Goal: Transaction & Acquisition: Purchase product/service

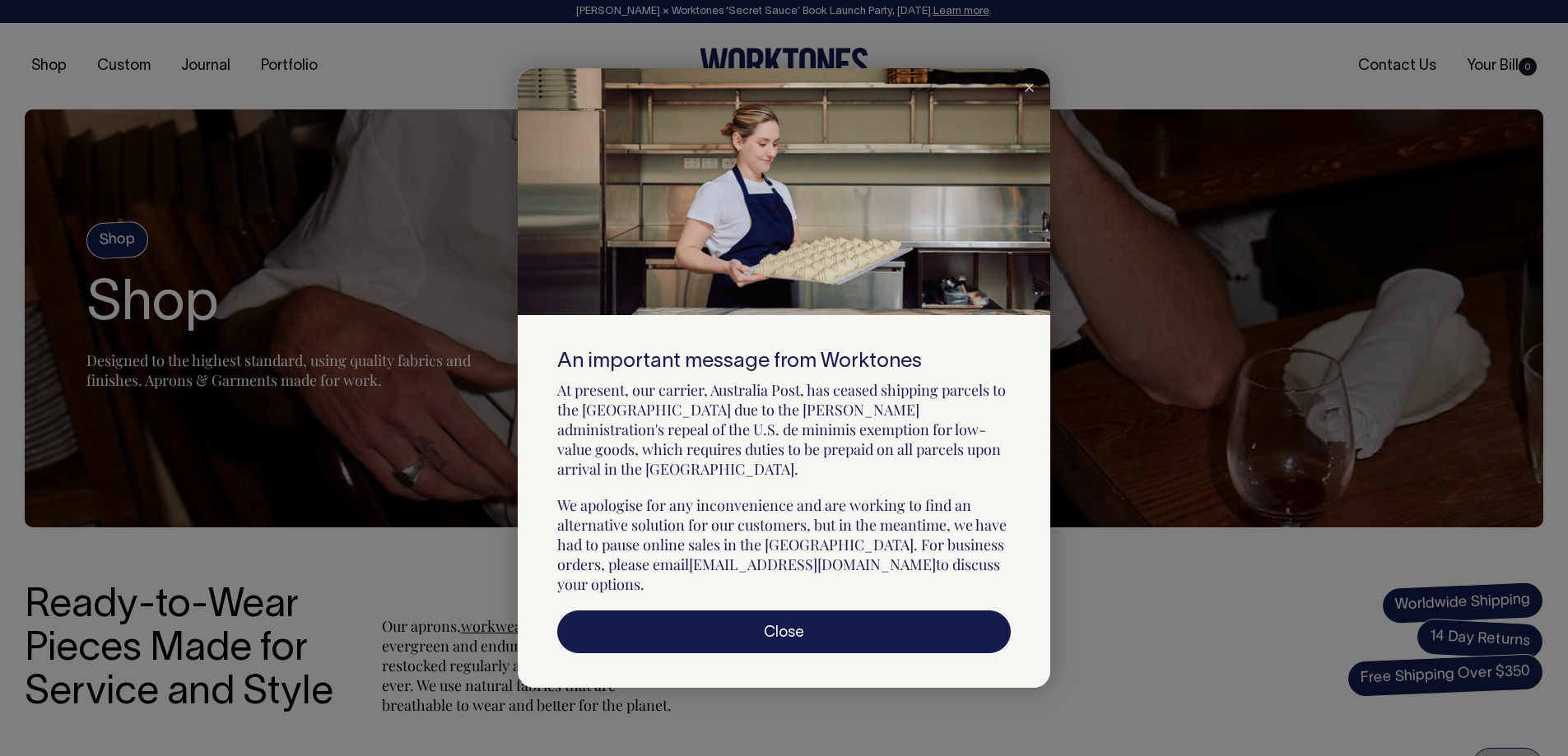
click at [1029, 91] on line at bounding box center [1029, 87] width 7 height 7
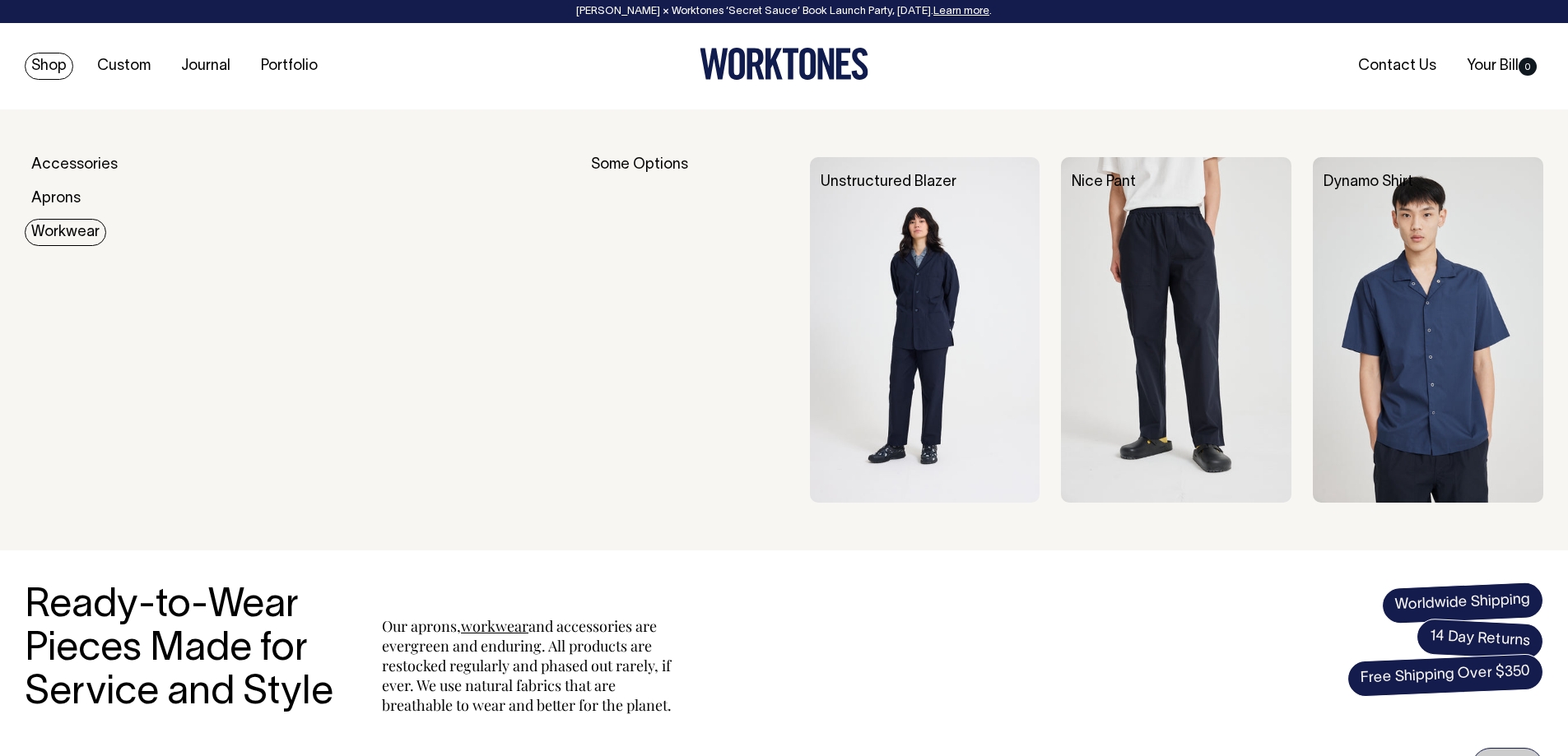
click at [62, 227] on link "Workwear" at bounding box center [66, 233] width 82 height 27
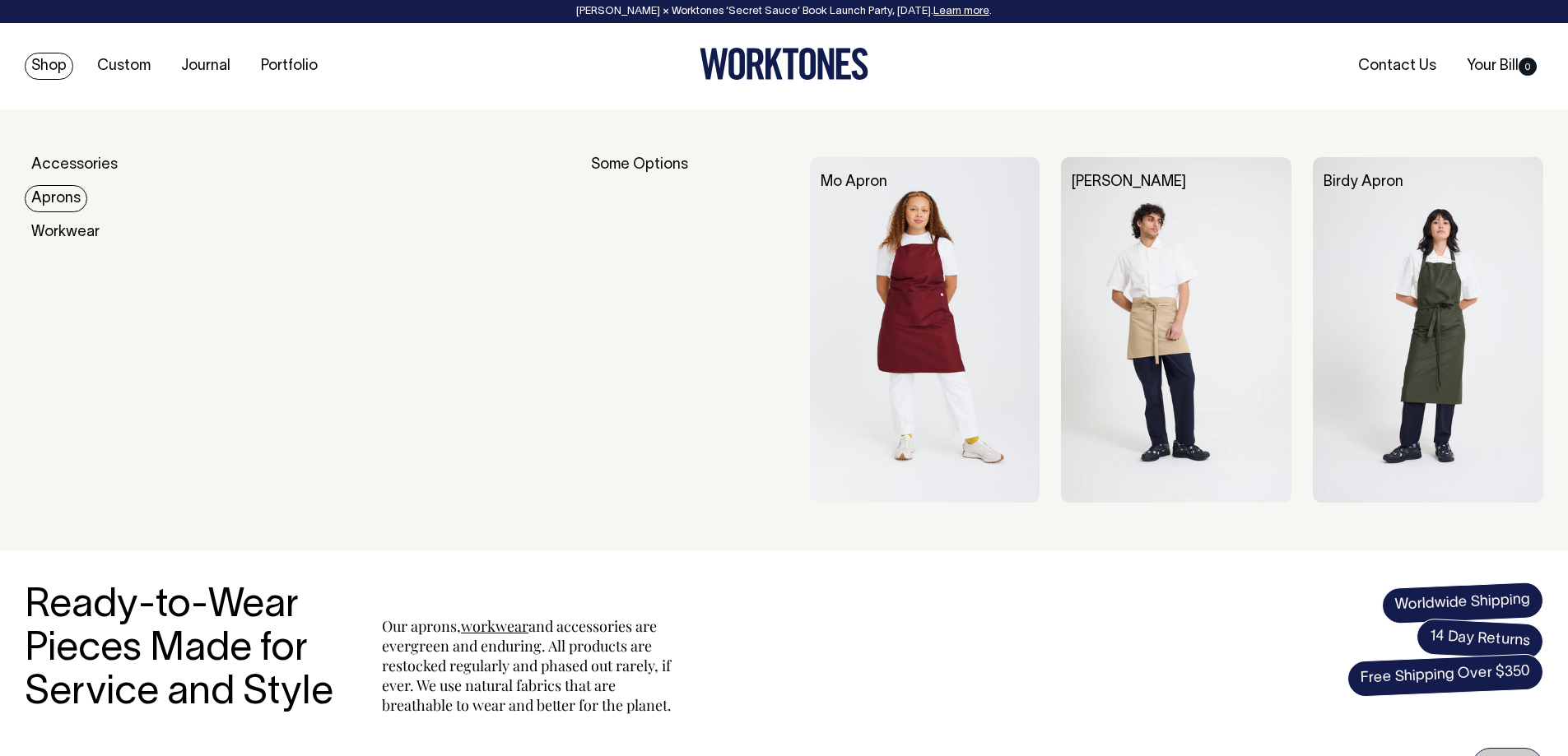
click at [46, 203] on link "Aprons" at bounding box center [56, 199] width 63 height 27
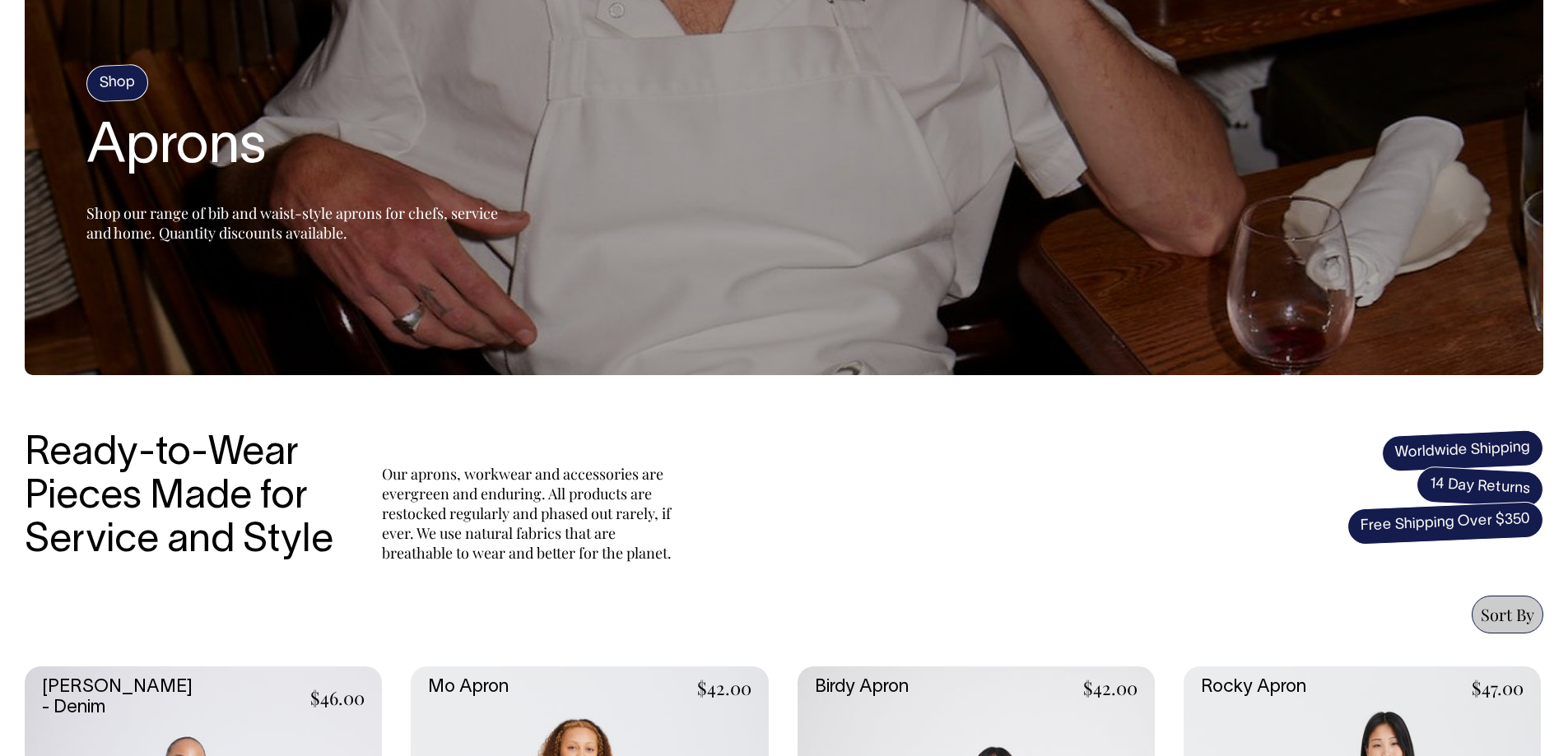
scroll to position [77, 0]
